Goal: Information Seeking & Learning: Learn about a topic

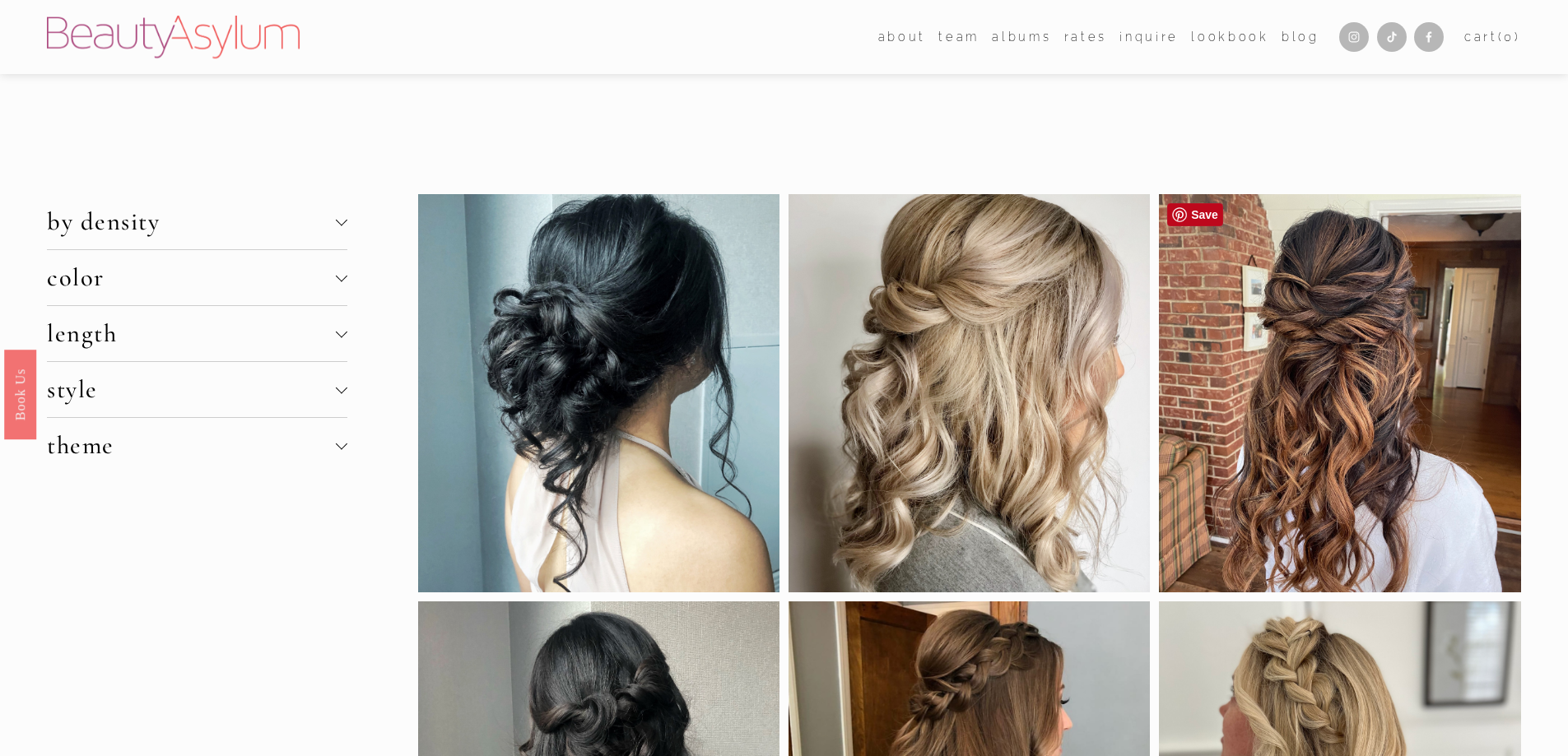
click at [1319, 408] on div at bounding box center [1340, 394] width 362 height 398
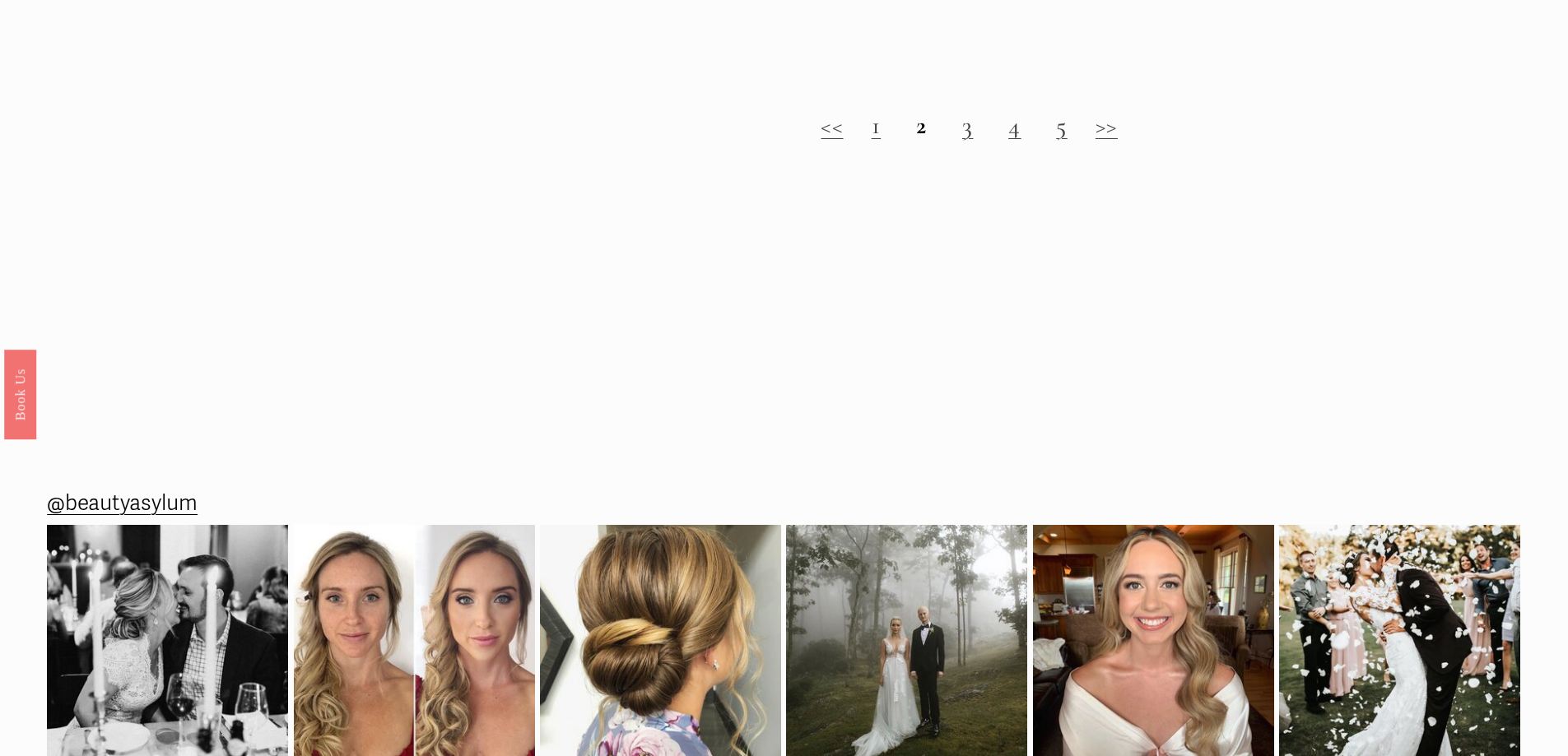
scroll to position [1940, 0]
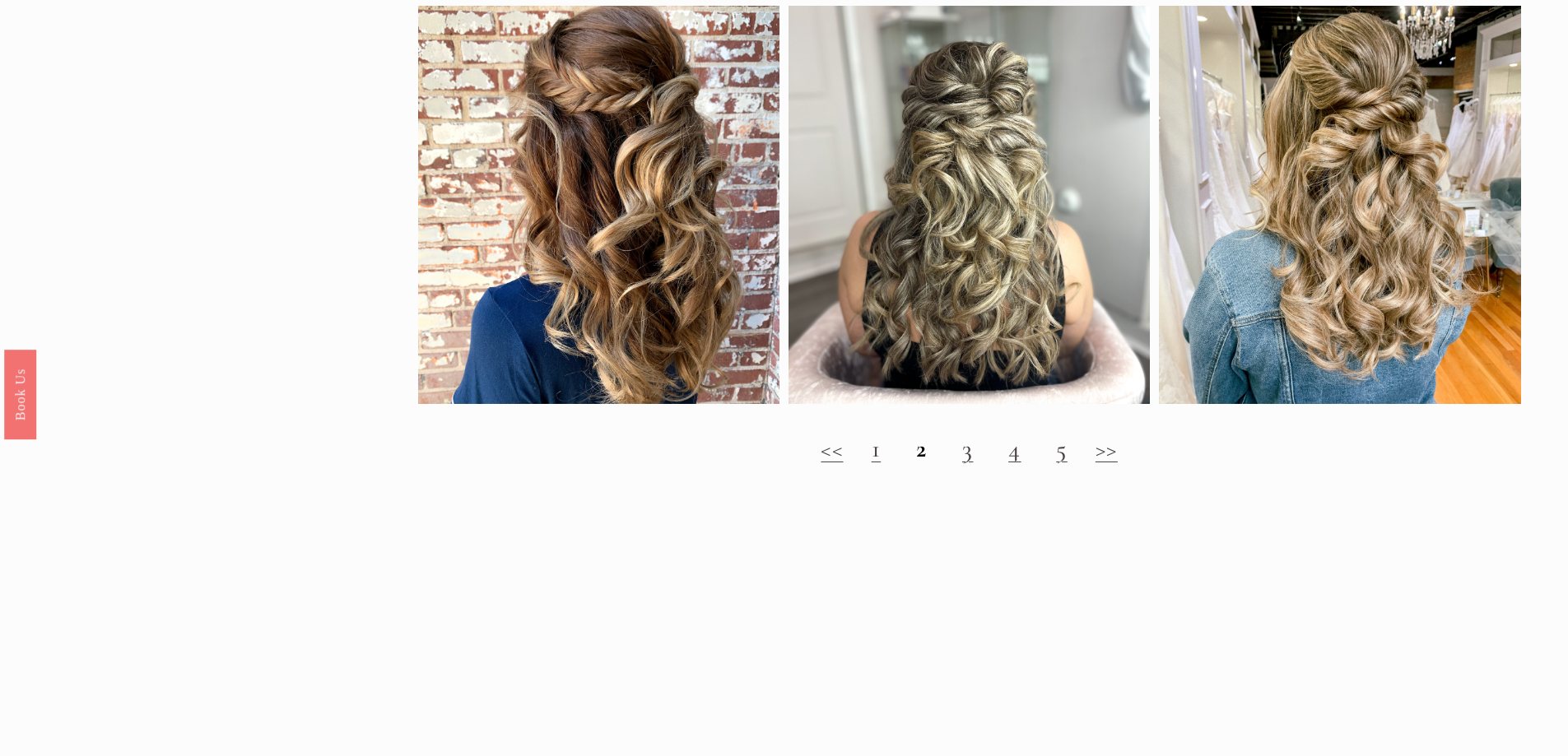
click at [968, 464] on link "3" at bounding box center [968, 449] width 11 height 30
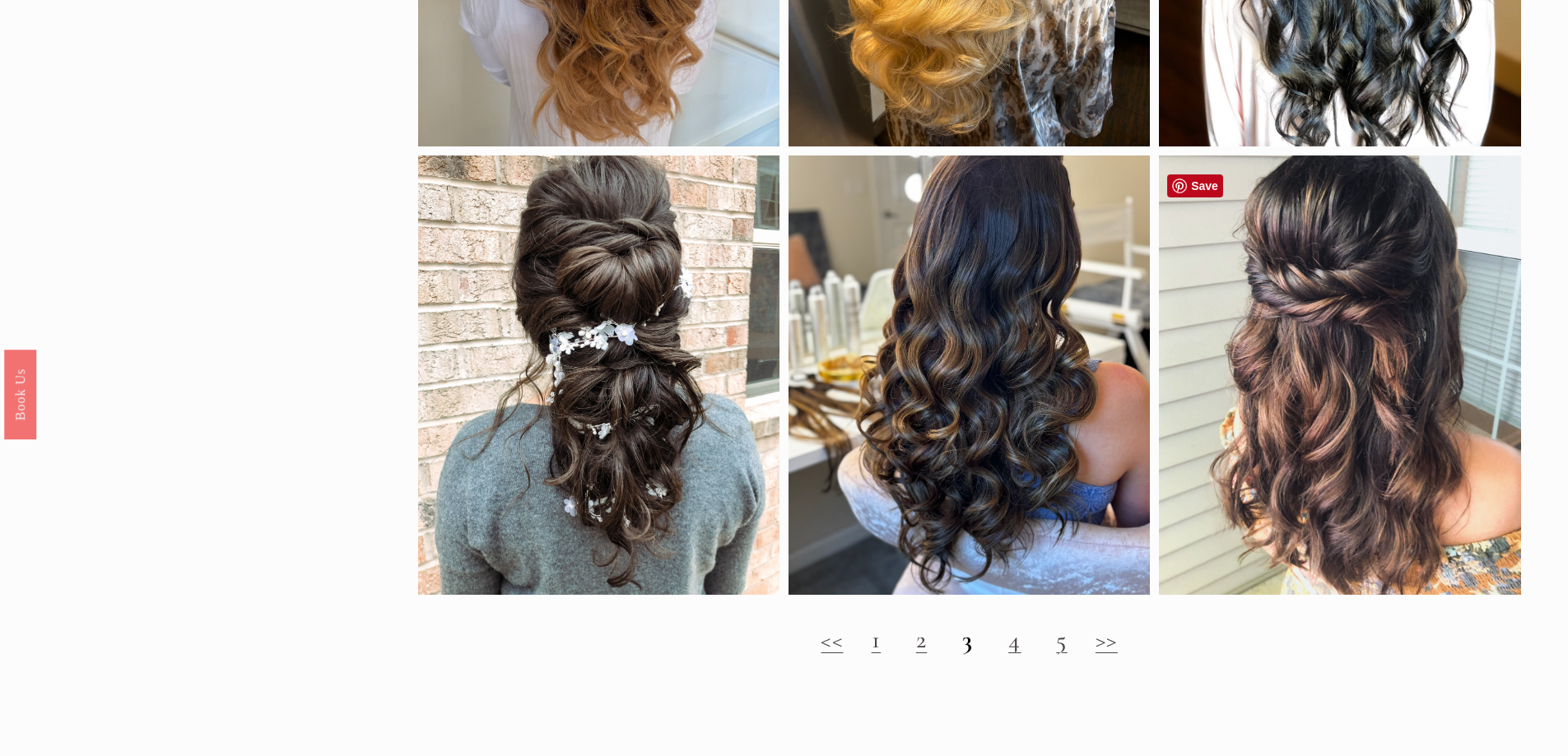
scroll to position [1672, 0]
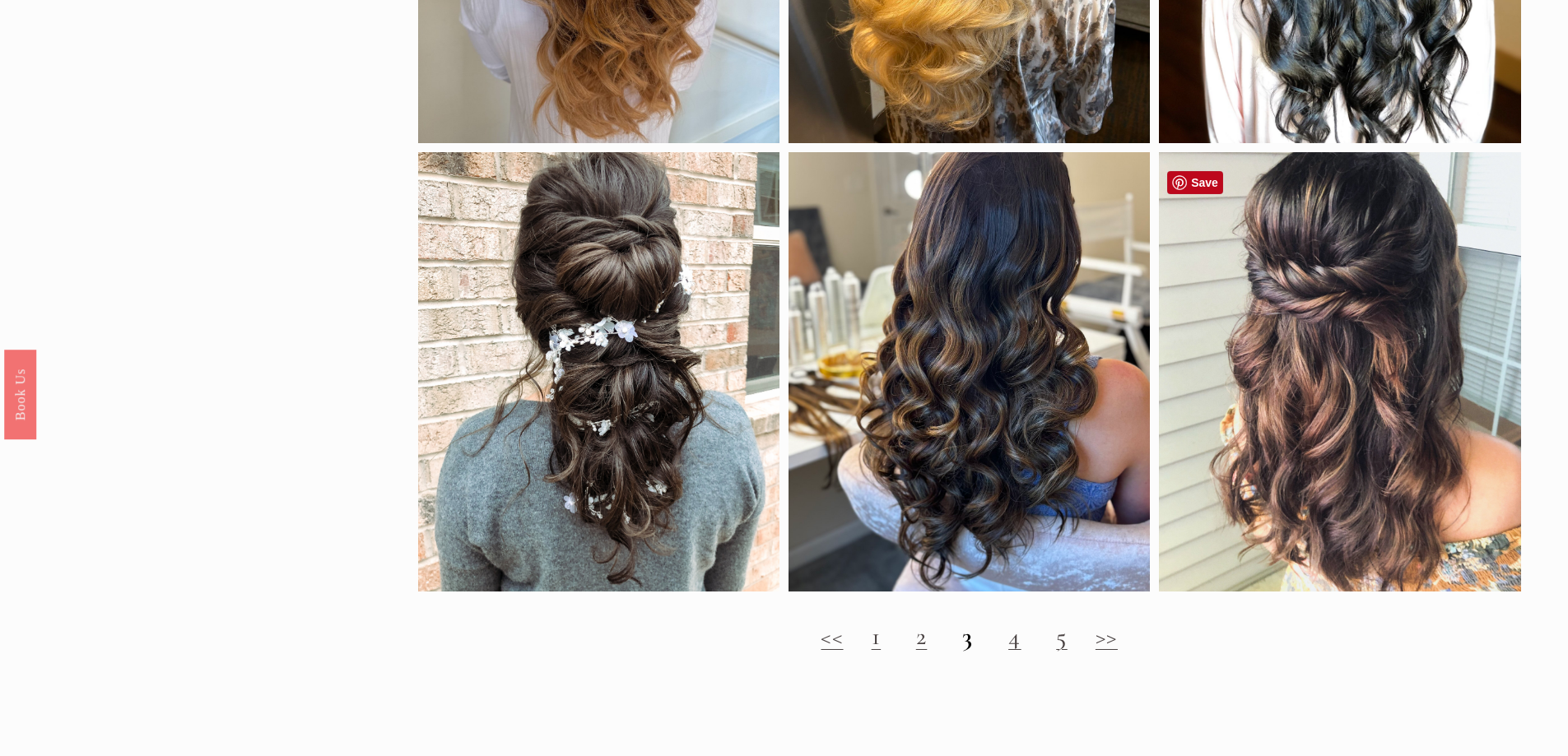
click at [1360, 418] on div at bounding box center [1340, 372] width 362 height 440
click at [1350, 408] on div at bounding box center [1340, 372] width 362 height 440
